Goal: Download file/media

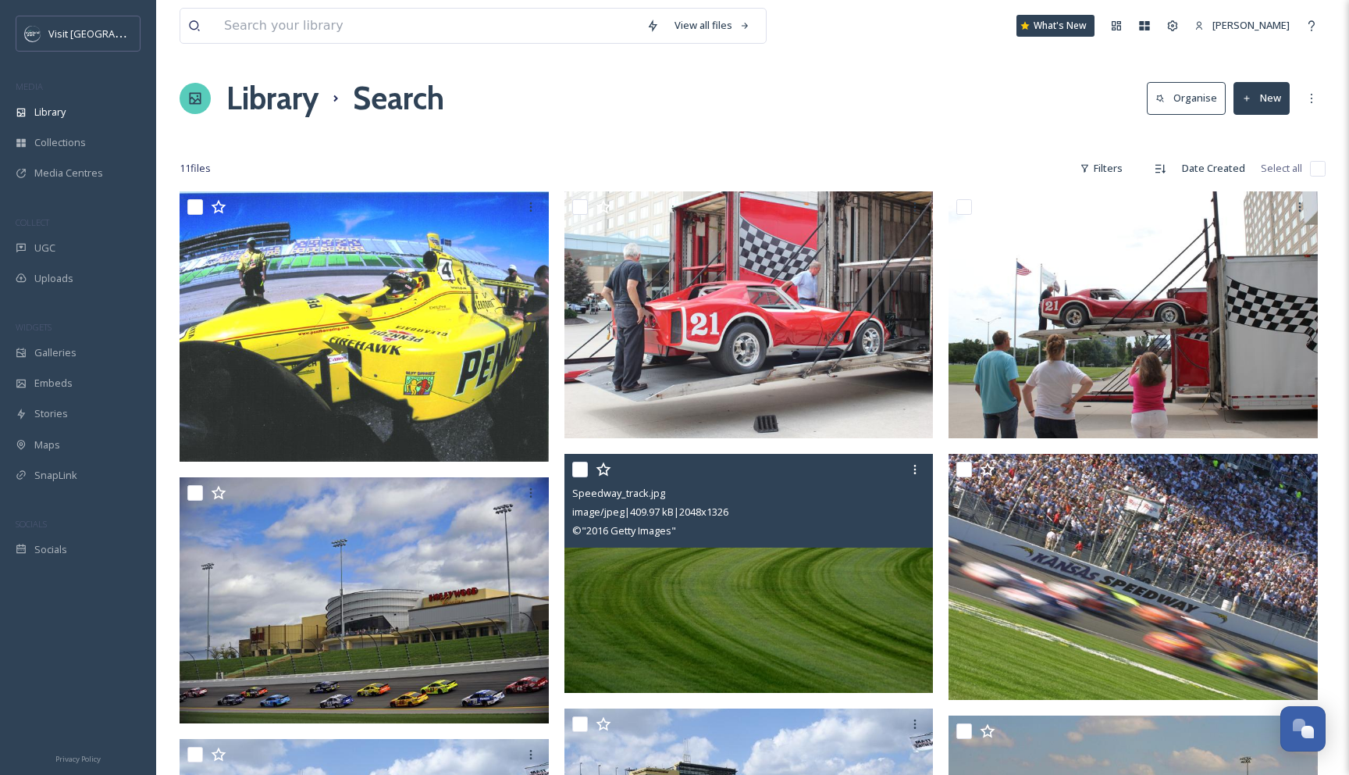
scroll to position [187, 0]
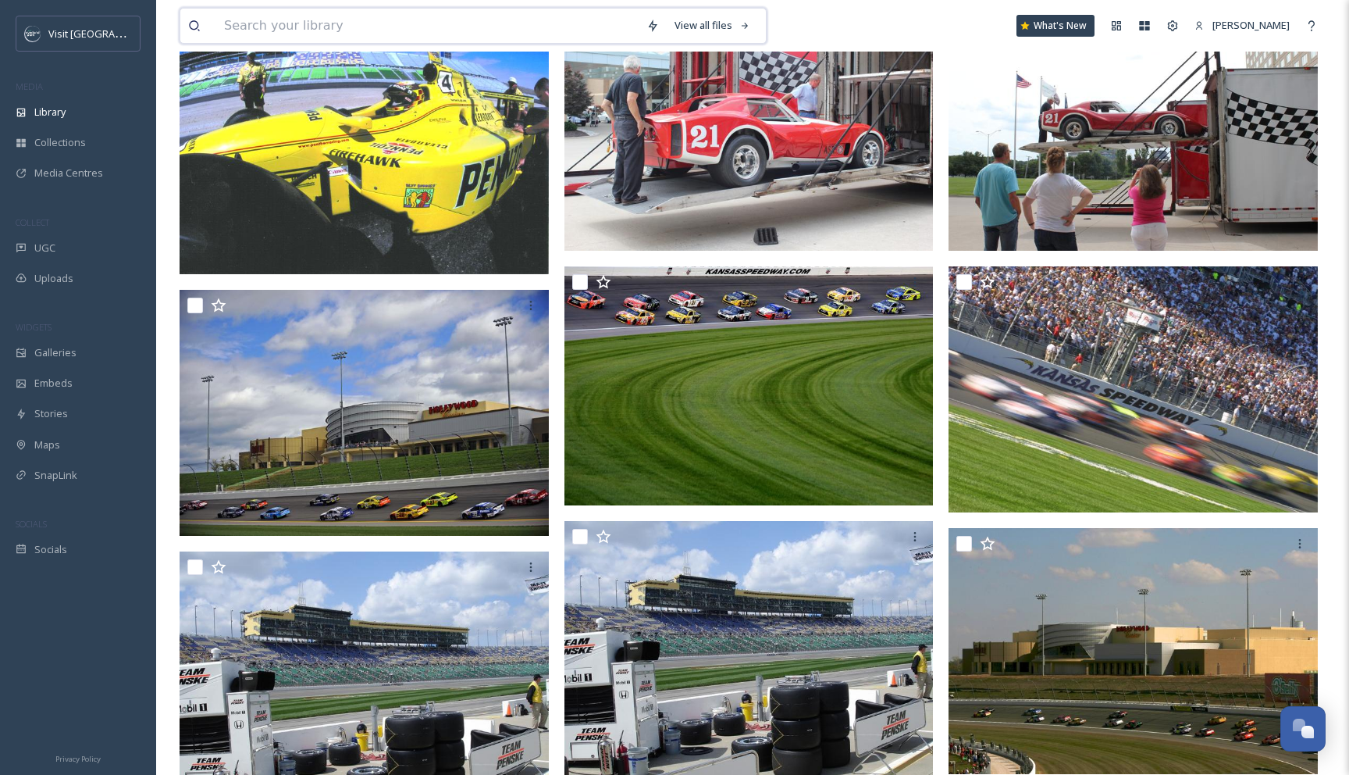
click at [371, 15] on input at bounding box center [427, 26] width 422 height 34
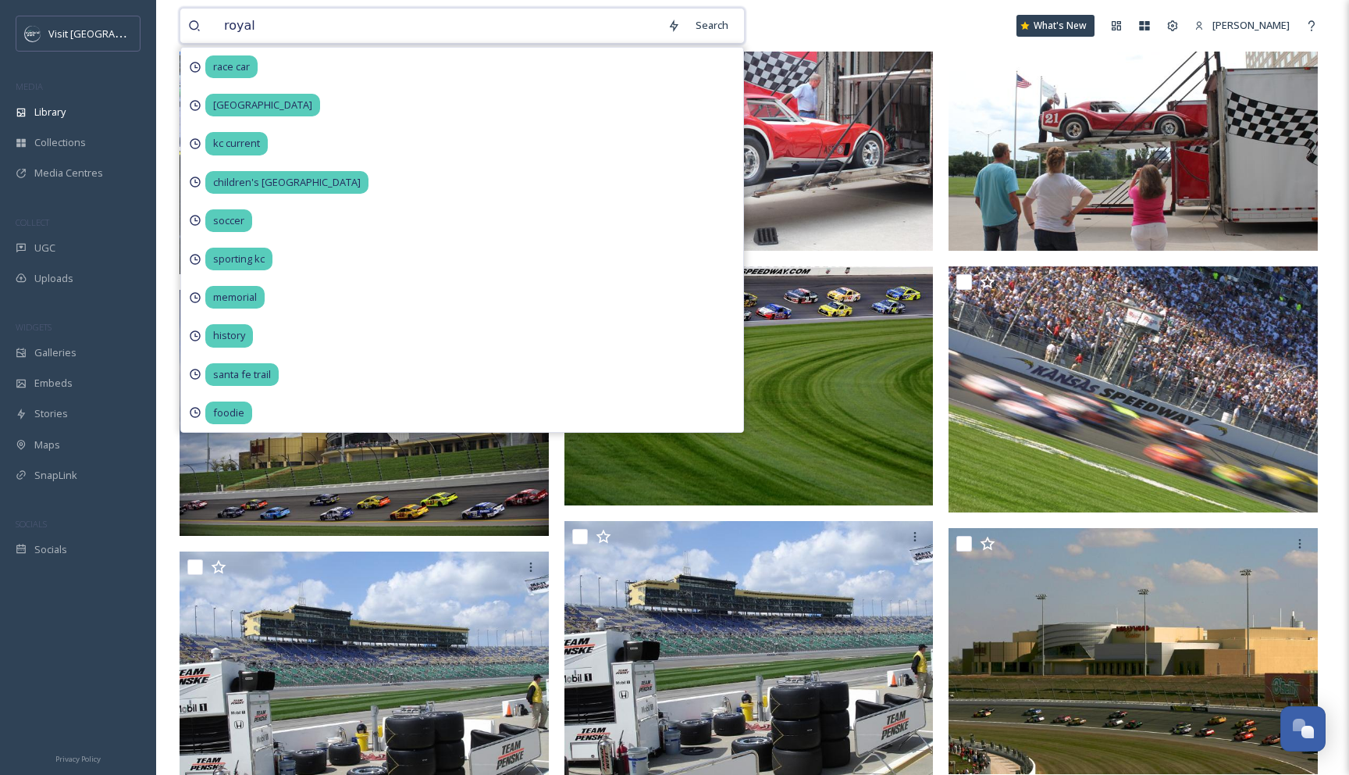
type input "royals"
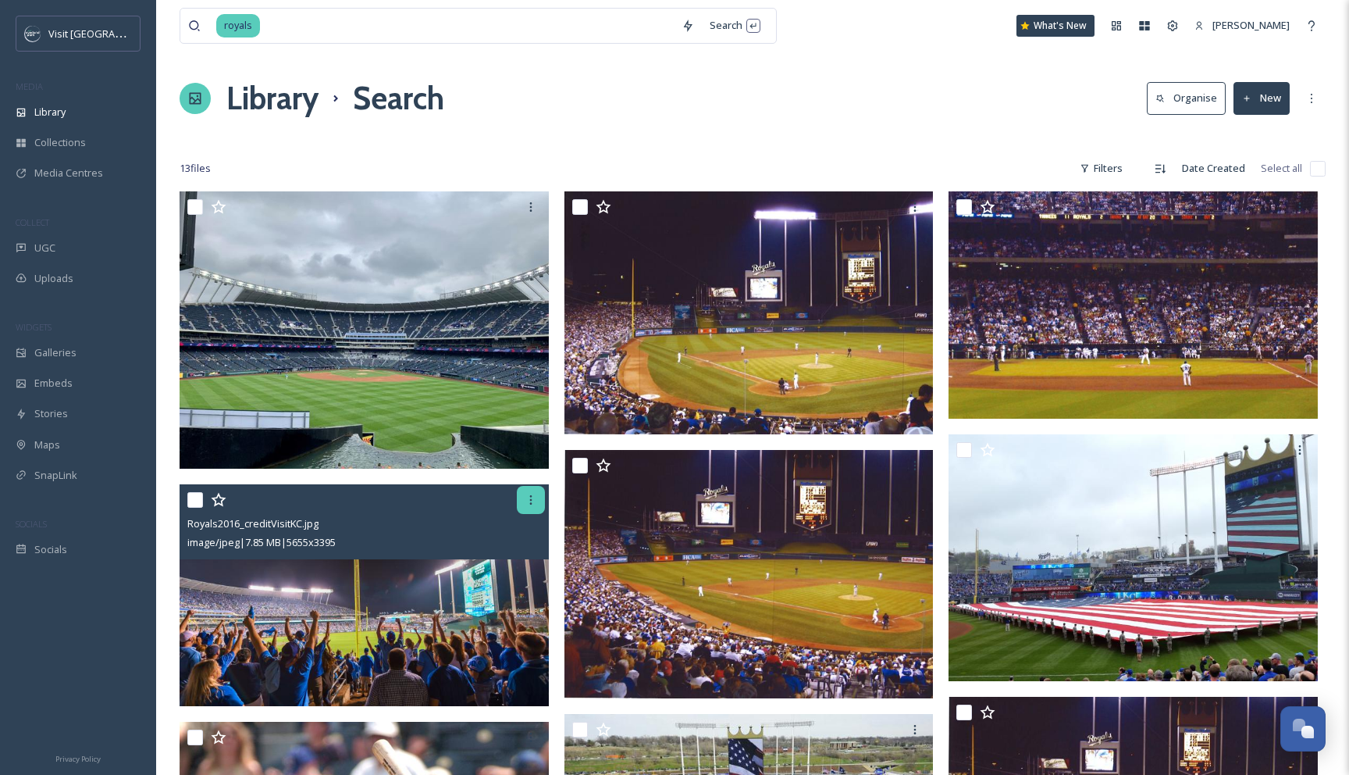
click at [527, 503] on icon at bounding box center [531, 499] width 12 height 12
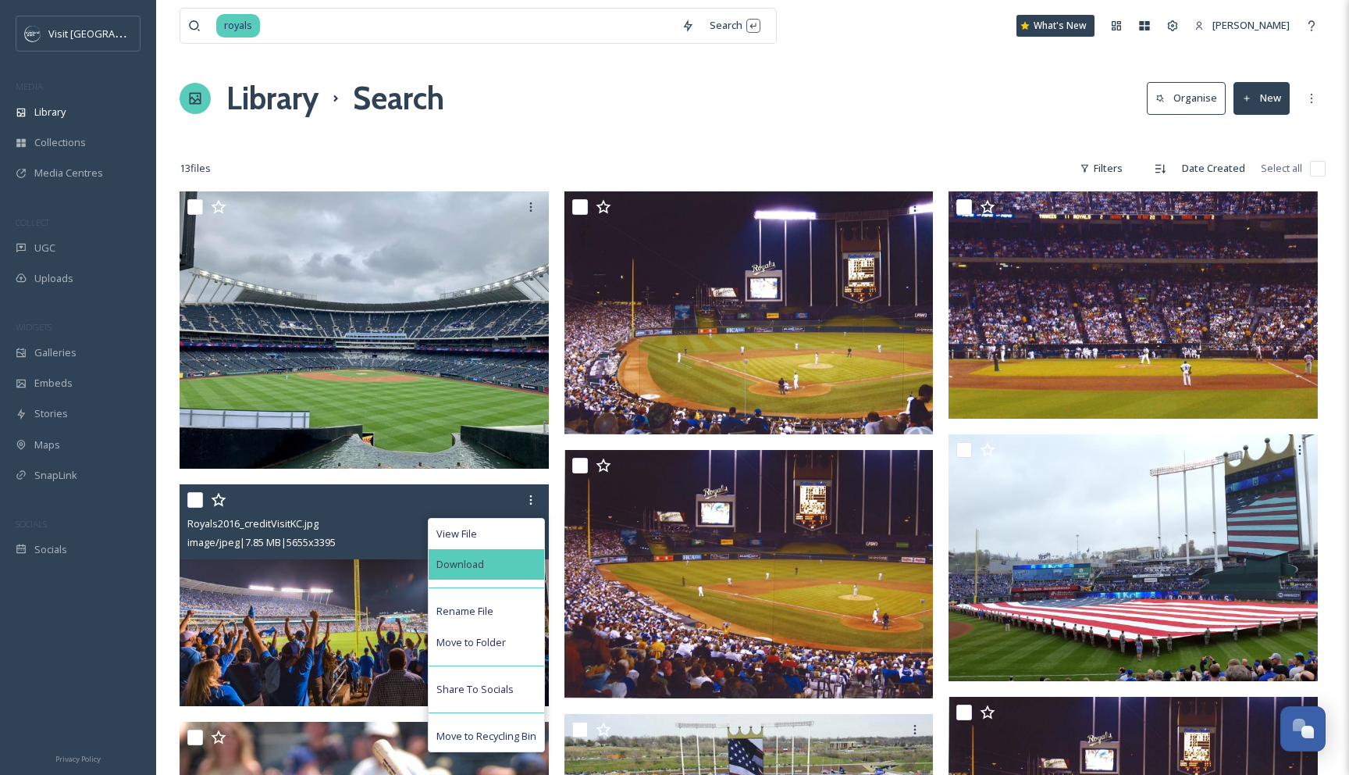
click at [508, 558] on div "Download" at bounding box center [487, 564] width 116 height 30
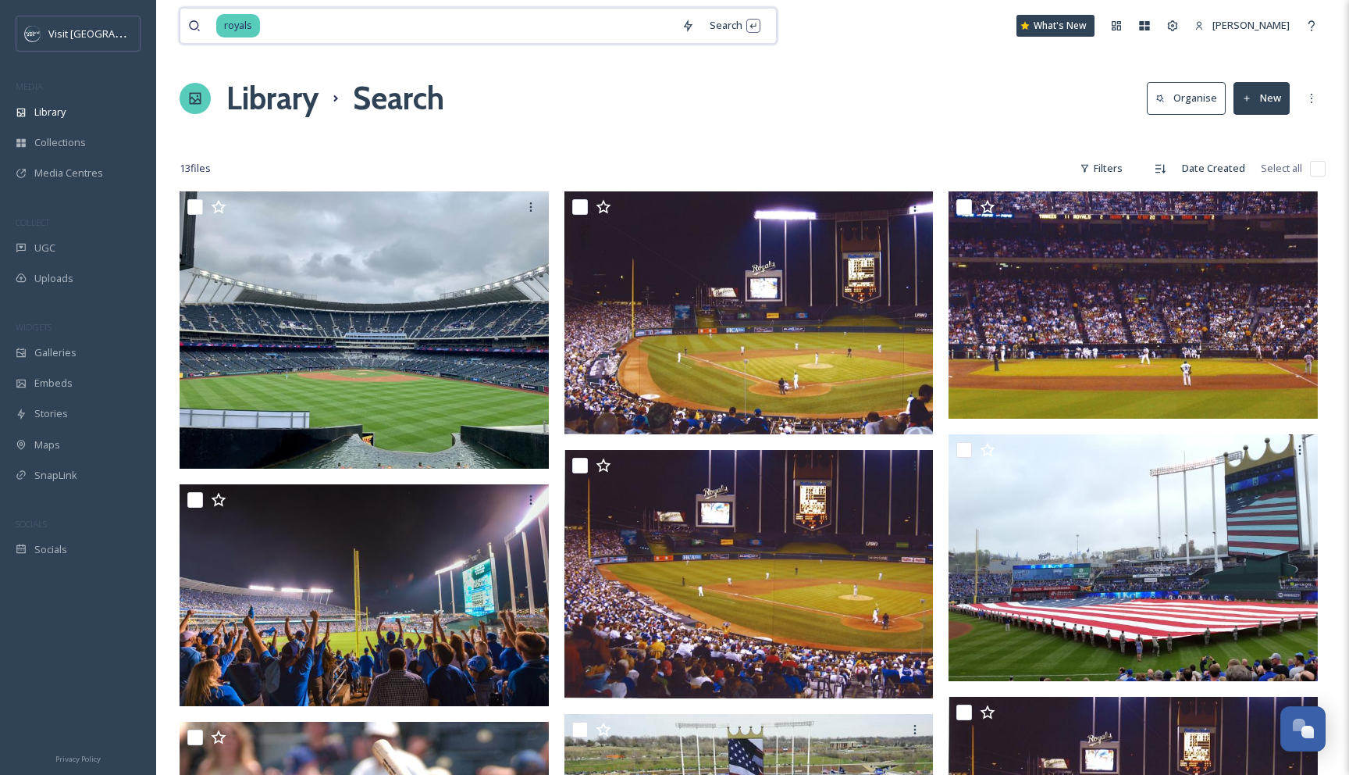
drag, startPoint x: 319, startPoint y: 31, endPoint x: 183, endPoint y: 9, distance: 138.4
click at [183, 9] on div "royals Search" at bounding box center [478, 26] width 597 height 36
type input "r"
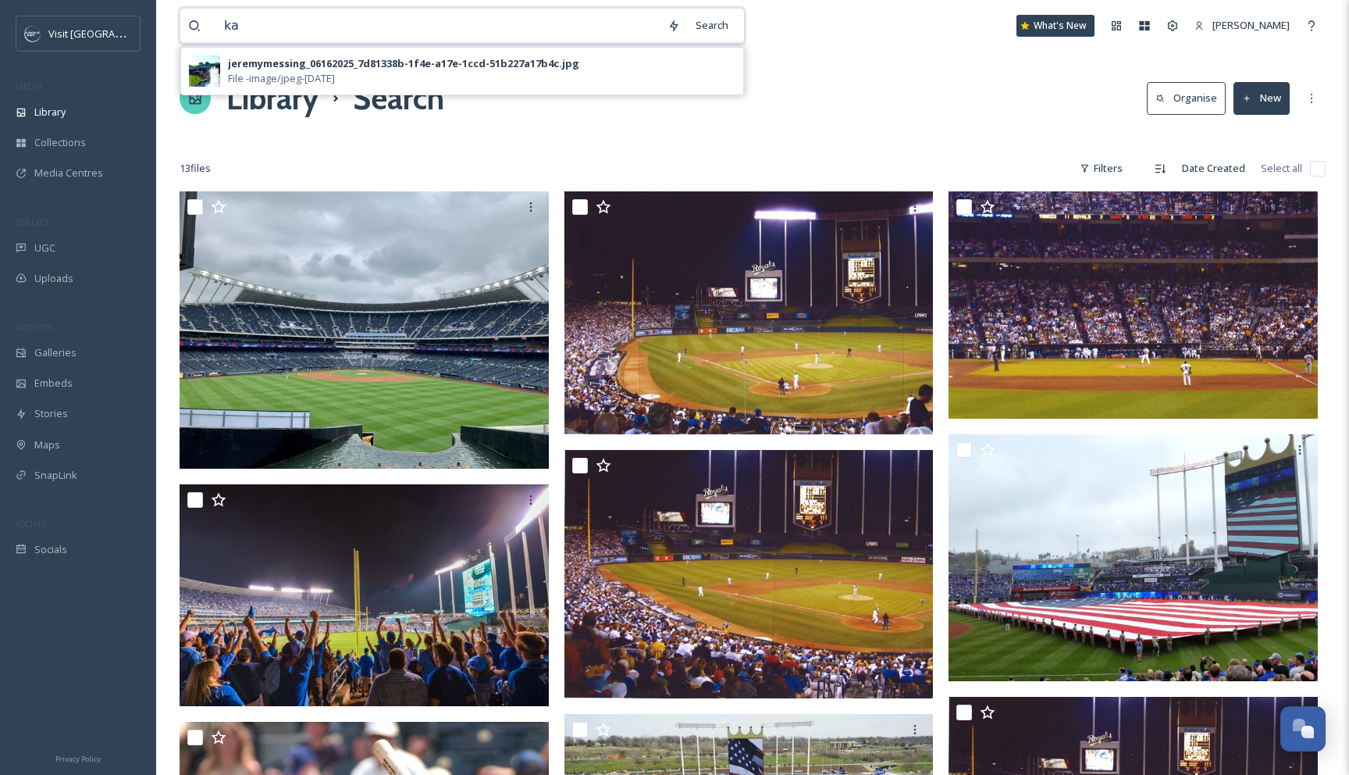
type input "k"
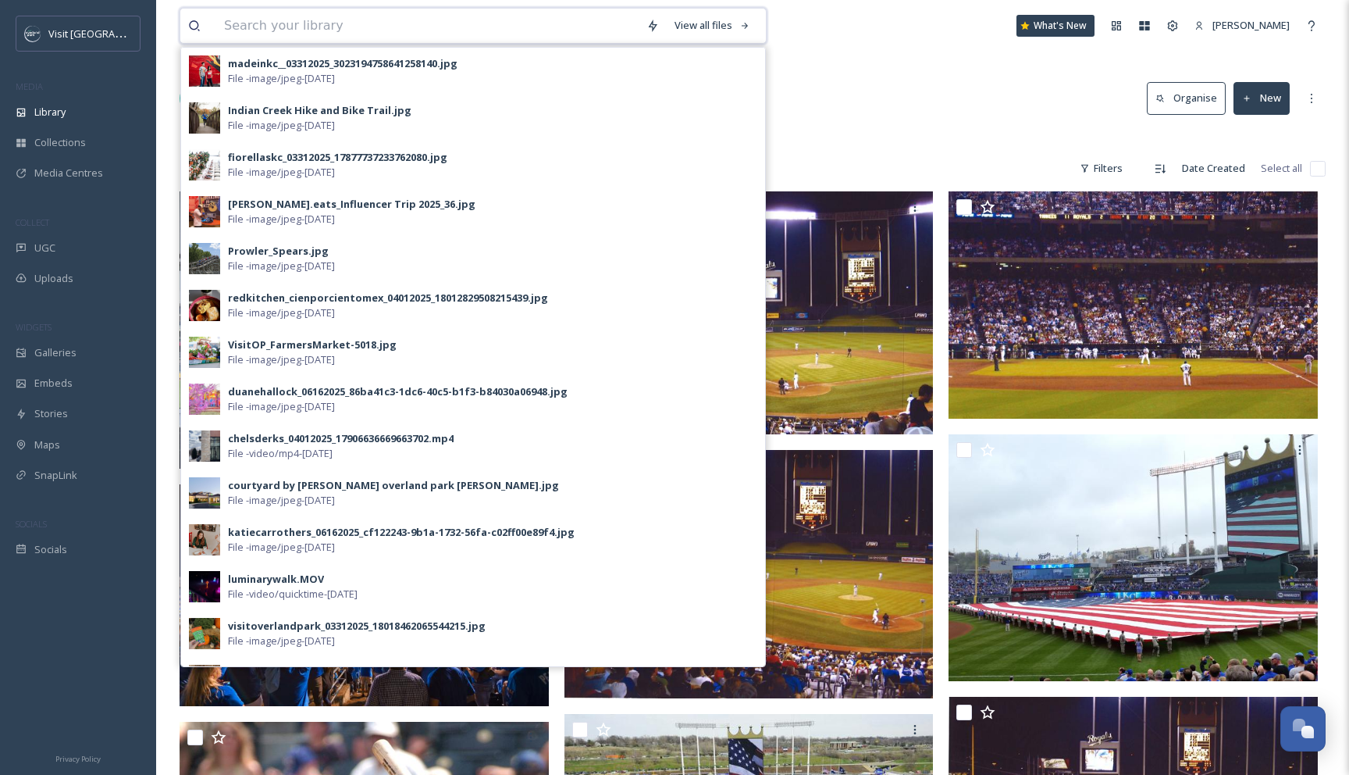
type input "k"
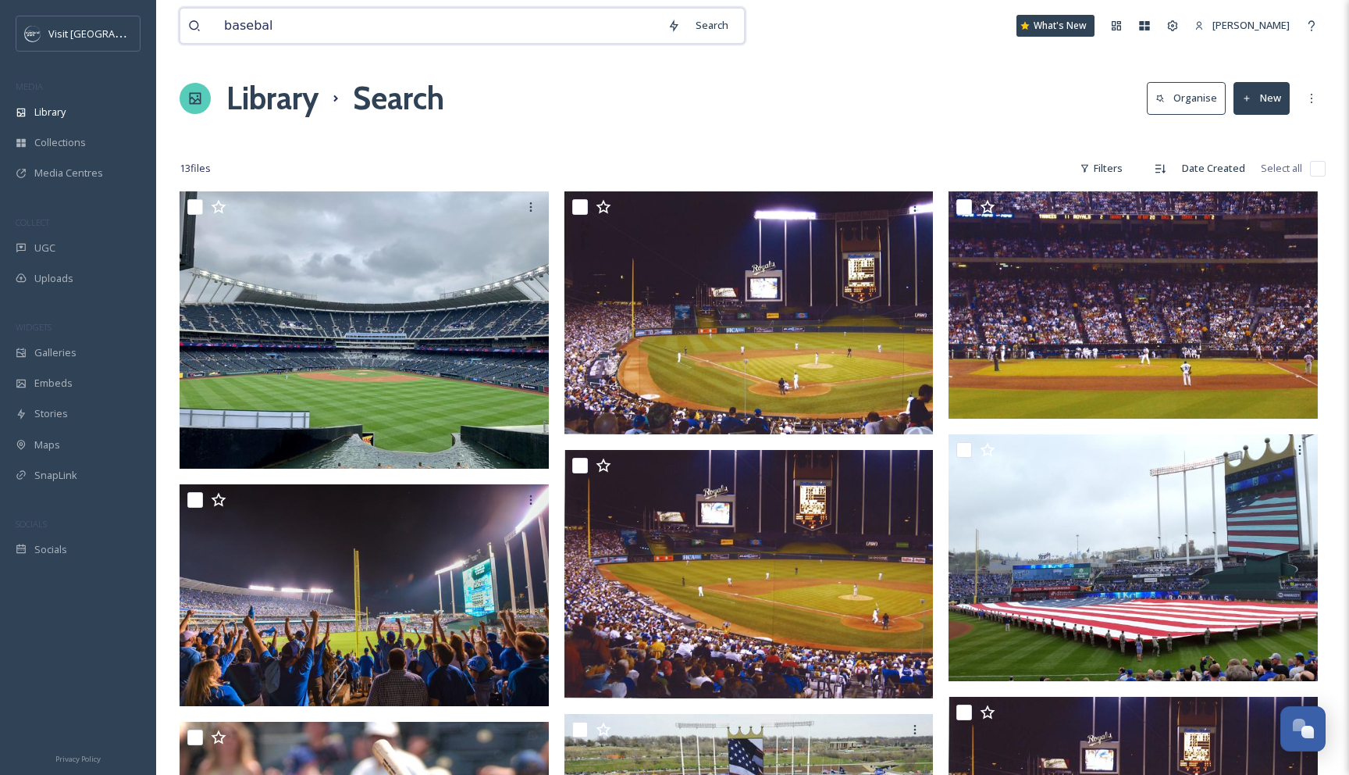
type input "baseball"
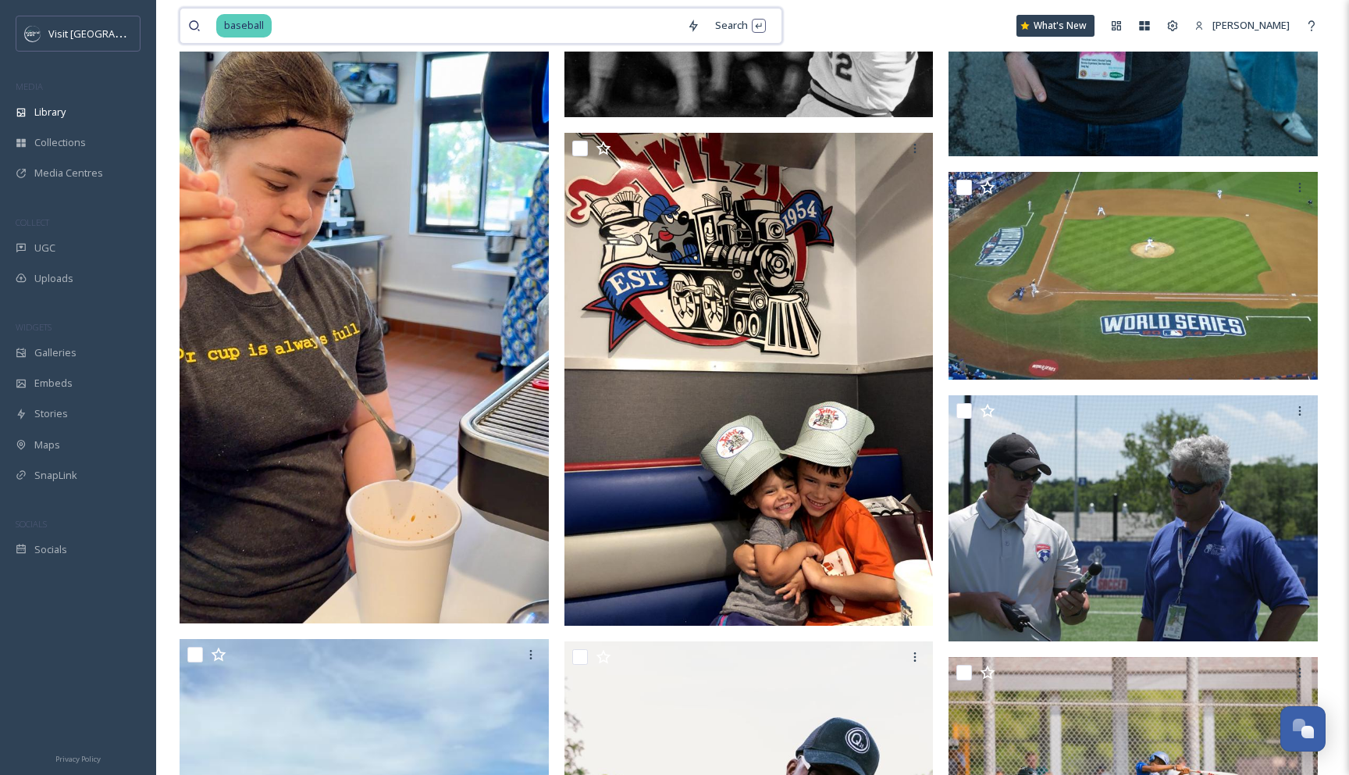
scroll to position [6951, 0]
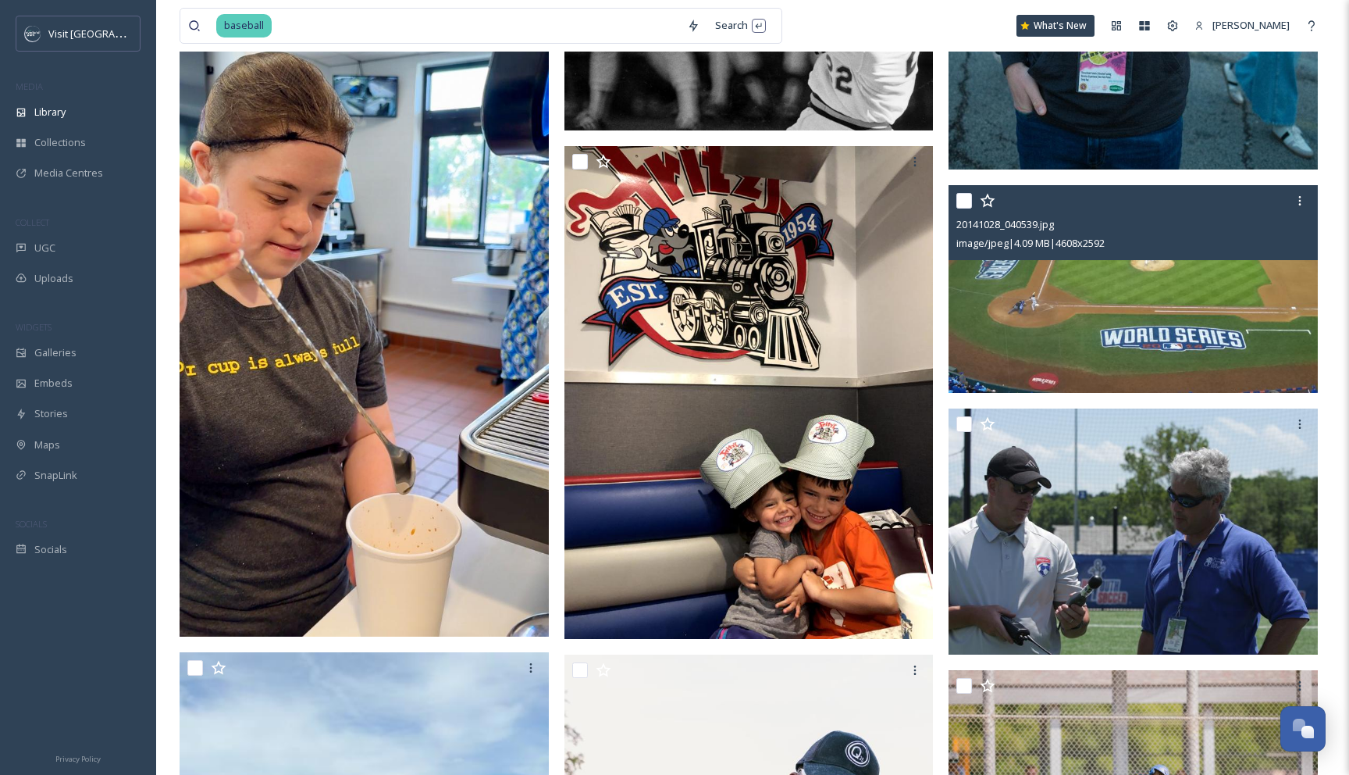
click at [1091, 306] on img at bounding box center [1133, 288] width 369 height 208
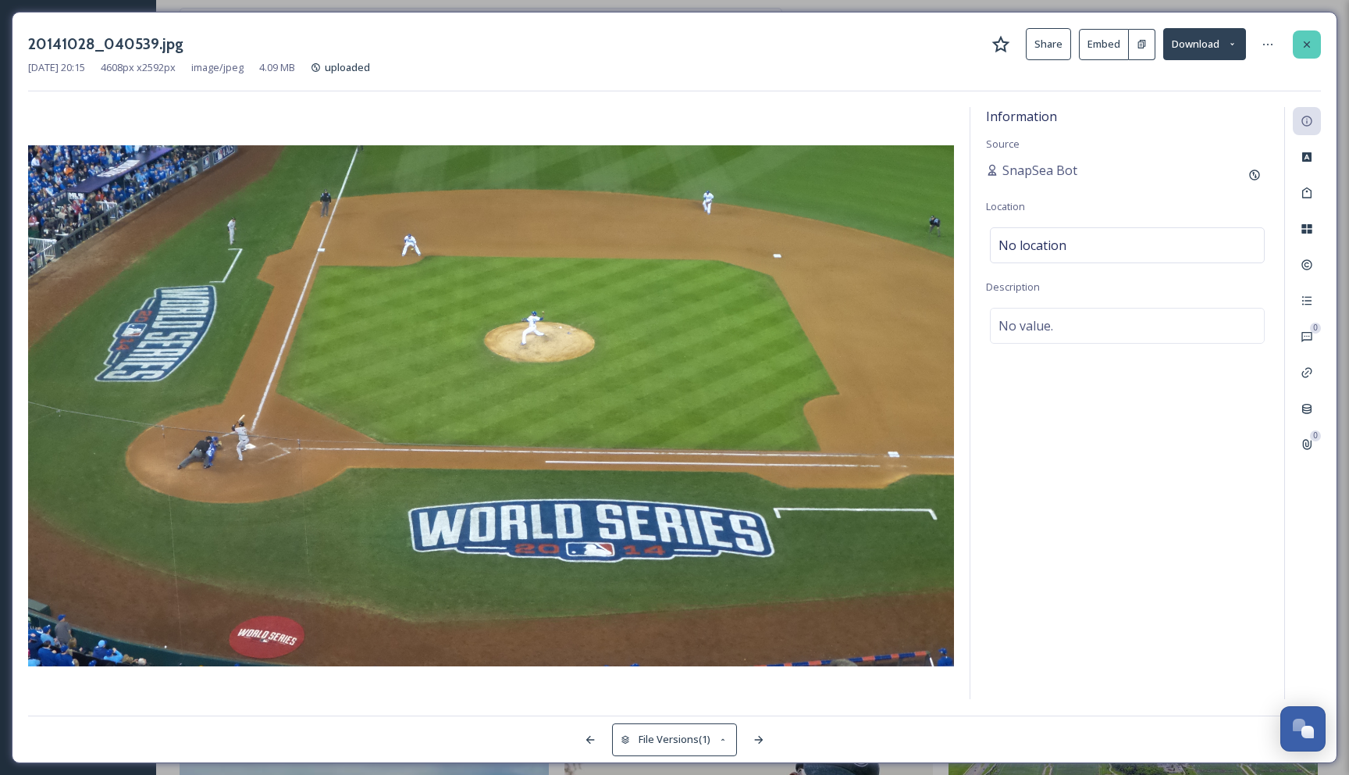
click at [1311, 43] on icon at bounding box center [1307, 44] width 12 height 12
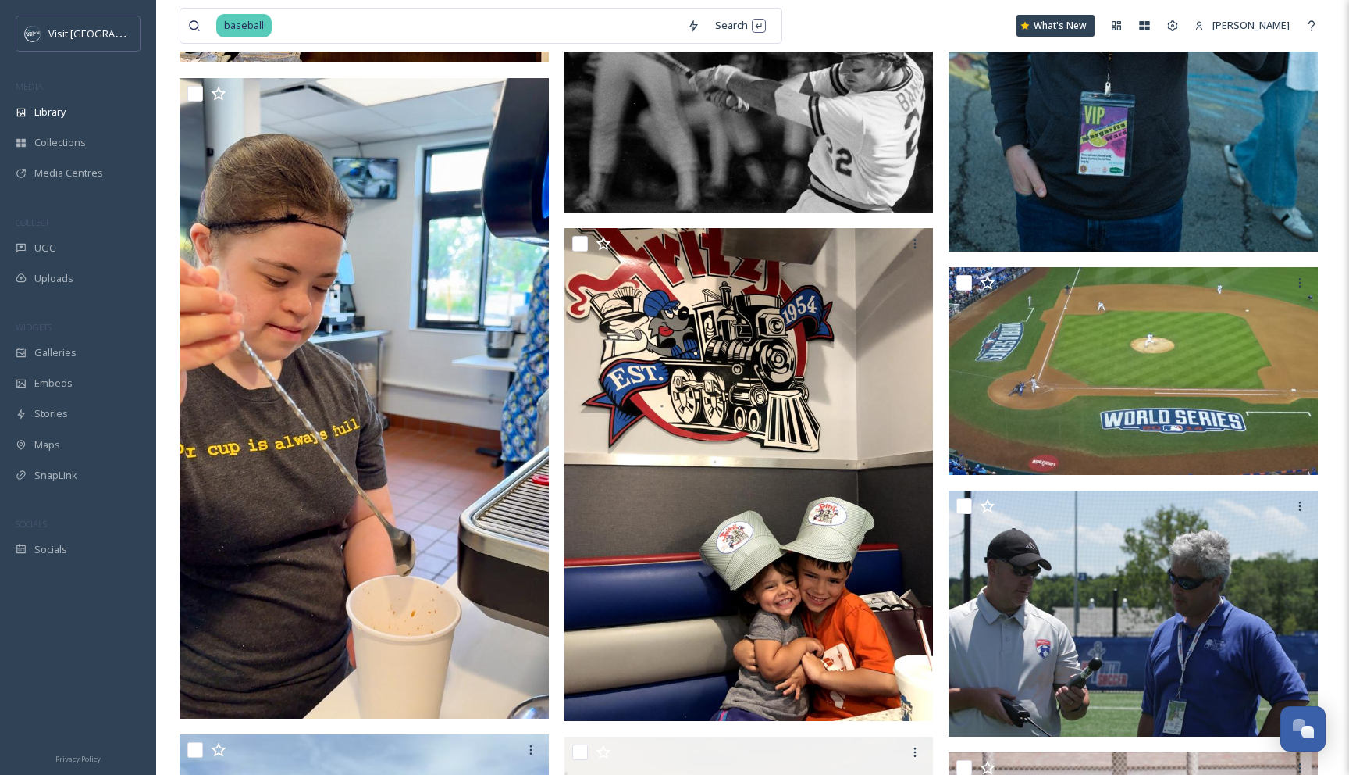
scroll to position [6851, 0]
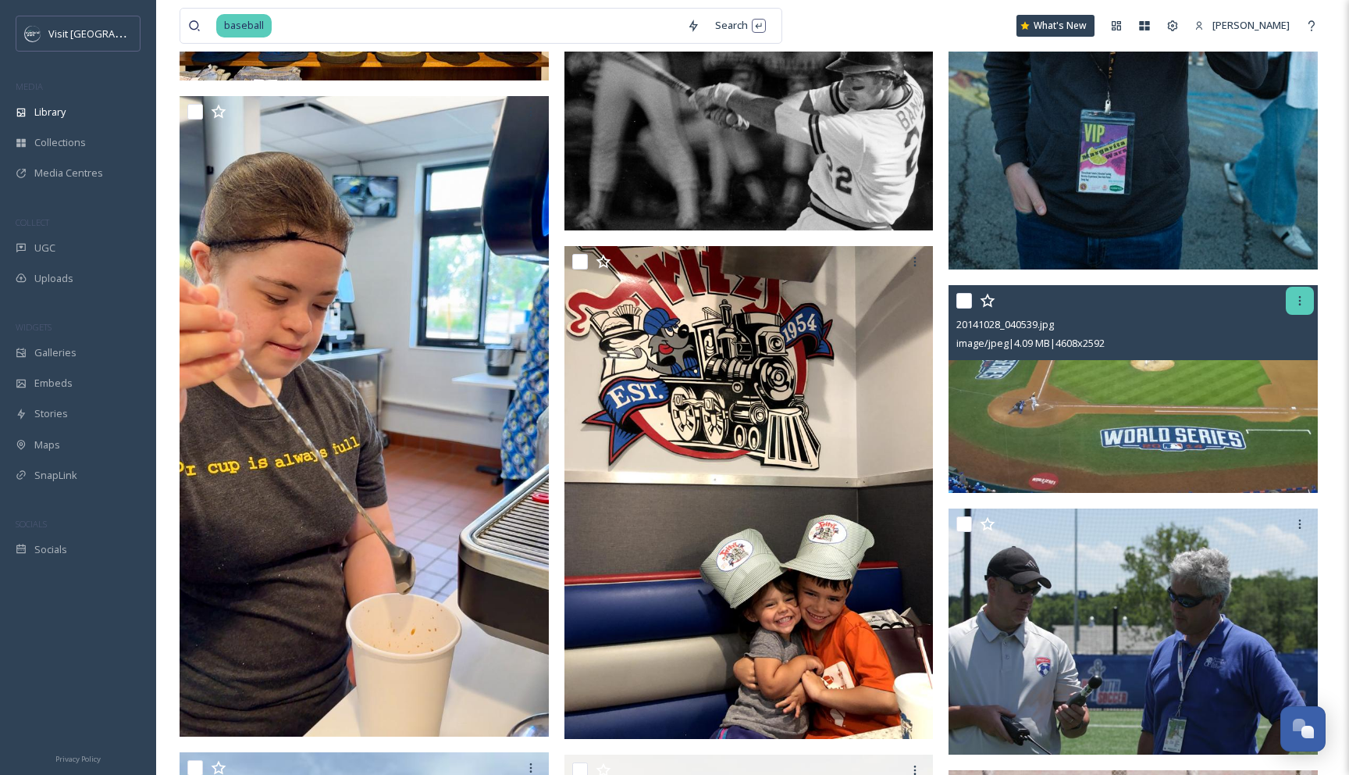
click at [1307, 300] on div at bounding box center [1300, 301] width 28 height 28
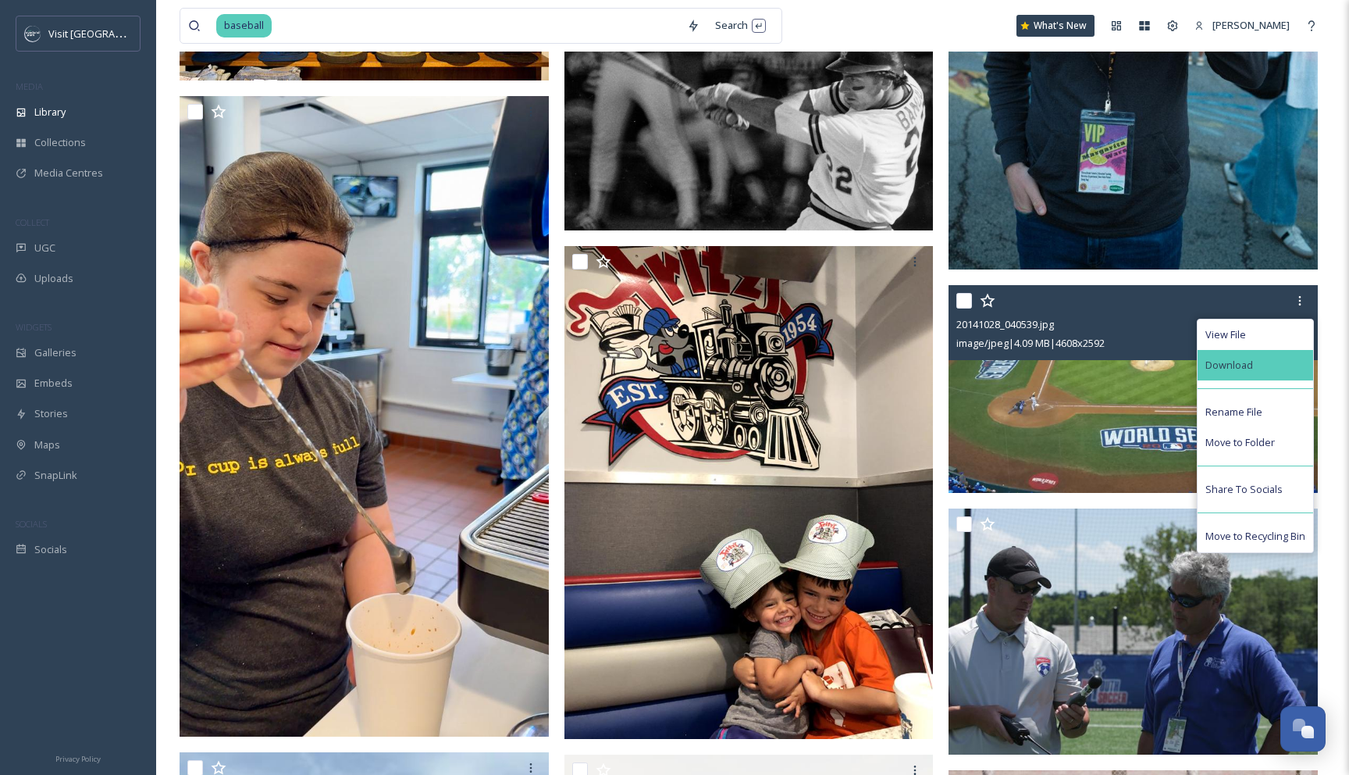
click at [1300, 369] on div "Download" at bounding box center [1256, 365] width 116 height 30
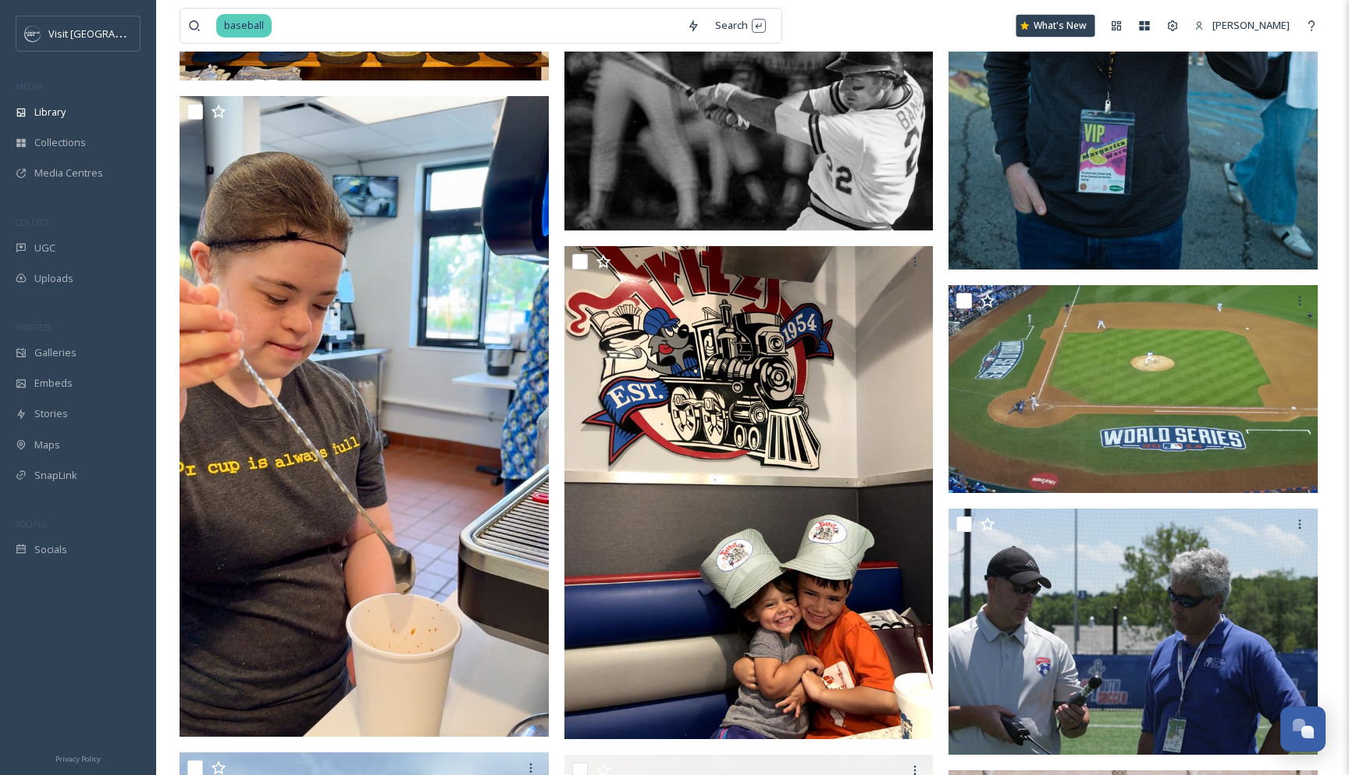
click at [1065, 18] on div "What's New" at bounding box center [1056, 26] width 79 height 22
